Goal: Task Accomplishment & Management: Use online tool/utility

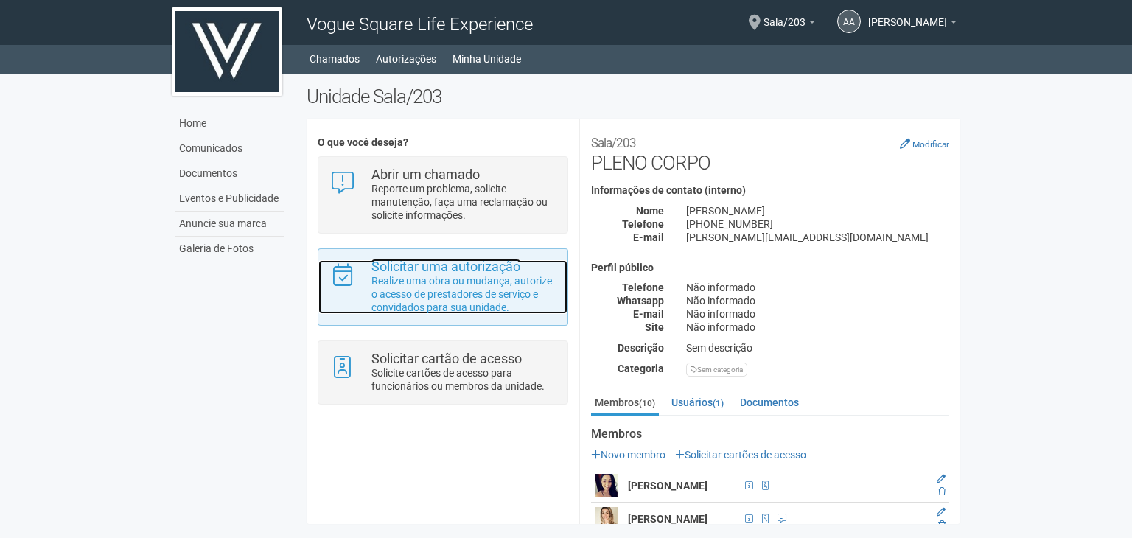
click at [424, 272] on strong "Solicitar uma autorização" at bounding box center [445, 266] width 149 height 15
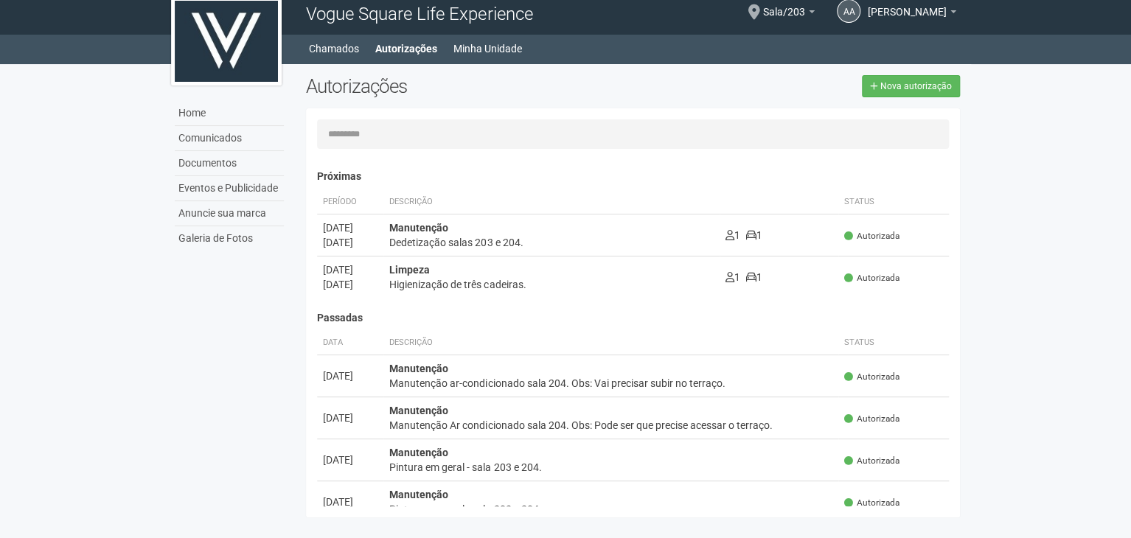
scroll to position [10, 0]
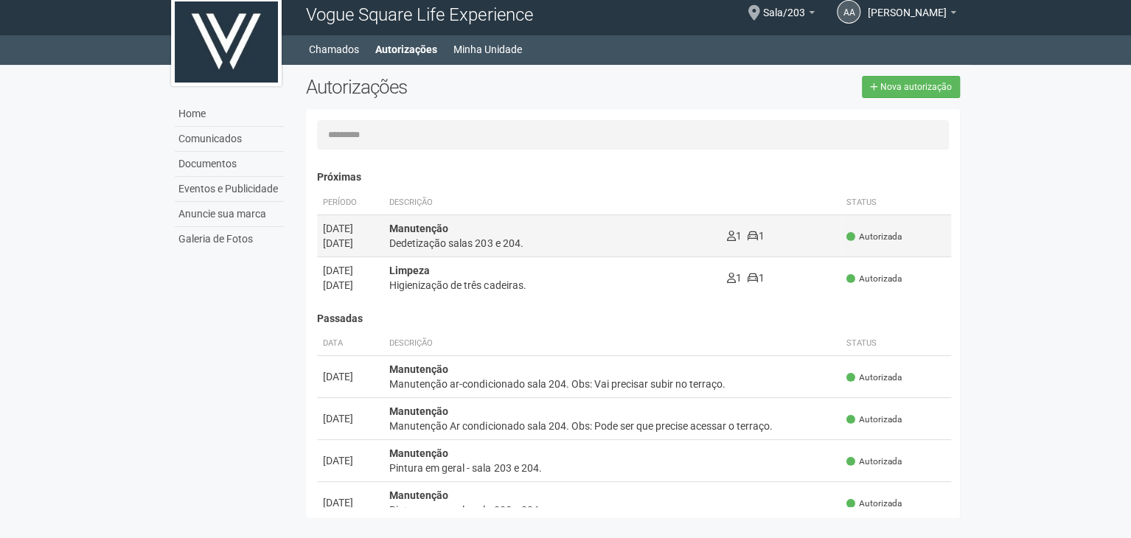
click at [514, 239] on div "Dedetização salas 203 e 204." at bounding box center [552, 243] width 326 height 15
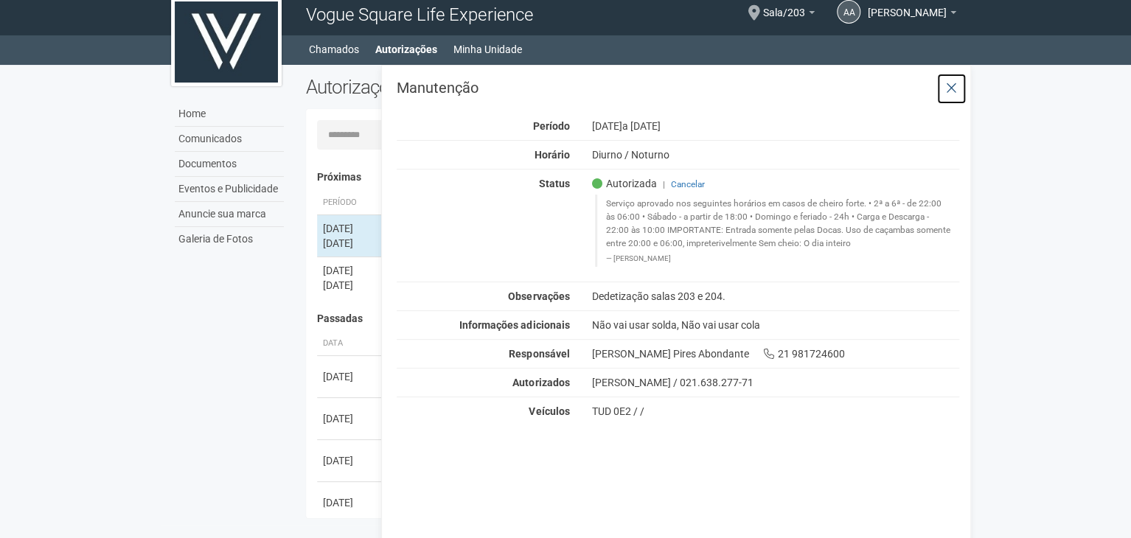
click at [938, 78] on button at bounding box center [951, 89] width 30 height 32
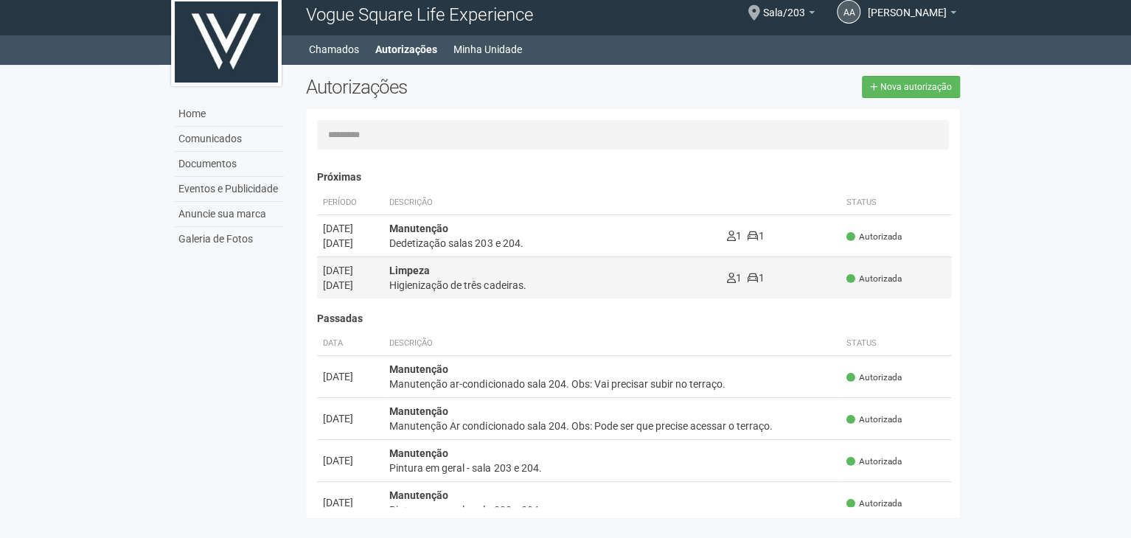
click at [545, 278] on div "Higienização de três cadeiras." at bounding box center [552, 285] width 326 height 15
